Goal: Task Accomplishment & Management: Complete application form

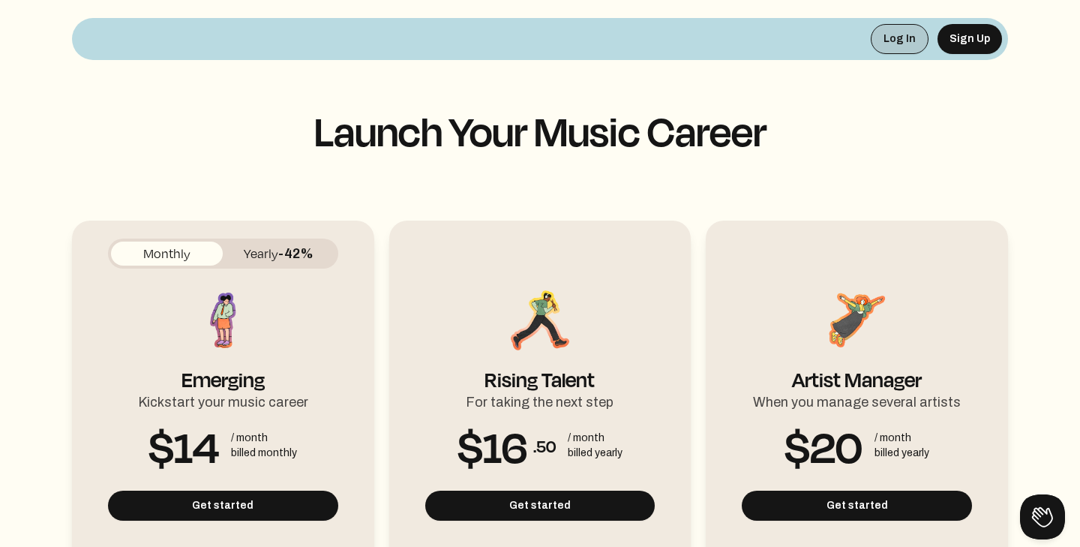
click at [899, 32] on button "Log In" at bounding box center [900, 39] width 58 height 30
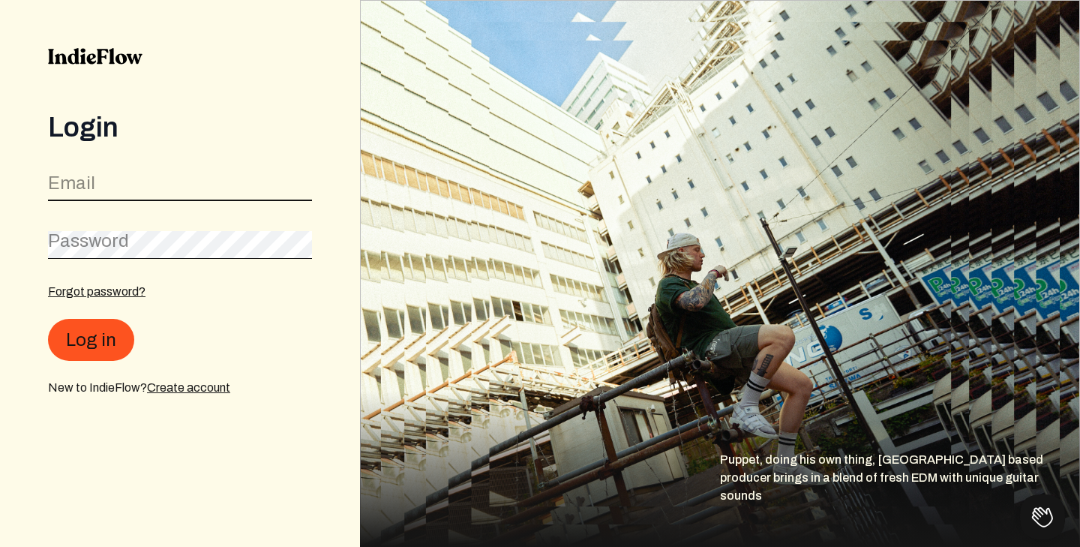
click at [144, 199] on input "email" at bounding box center [180, 187] width 264 height 29
click at [146, 194] on input "email" at bounding box center [180, 187] width 264 height 29
